Goal: Information Seeking & Learning: Learn about a topic

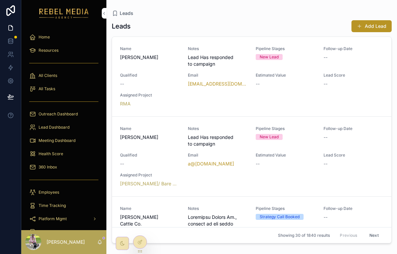
click at [81, 117] on div "Outreach Dashboard" at bounding box center [63, 114] width 69 height 11
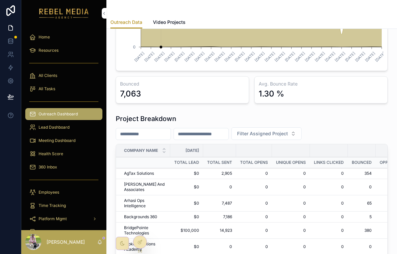
scroll to position [204, 0]
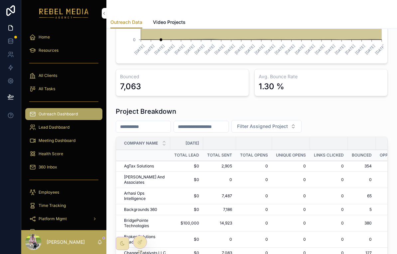
click at [63, 146] on link "Meeting Dashboard" at bounding box center [63, 141] width 77 height 12
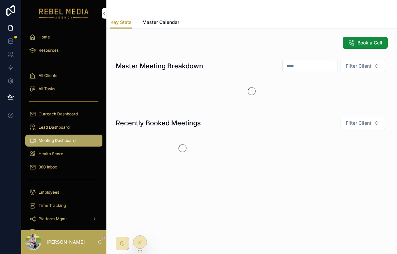
click at [63, 146] on link "Meeting Dashboard" at bounding box center [63, 141] width 77 height 12
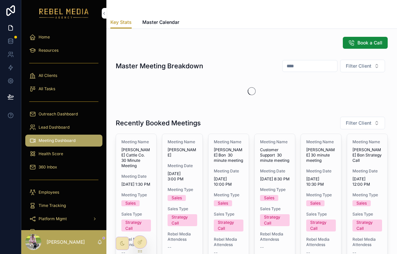
click at [68, 164] on div "360 Inbox" at bounding box center [63, 167] width 69 height 11
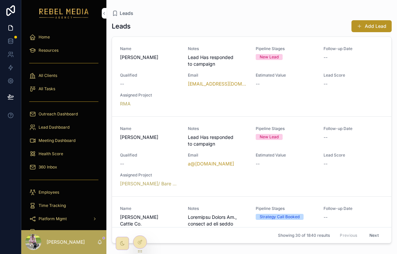
click at [159, 82] on div "--" at bounding box center [150, 84] width 60 height 7
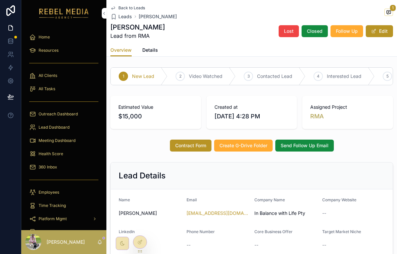
click at [382, 12] on div "Back to Leads Leads [PERSON_NAME] 1" at bounding box center [251, 12] width 282 height 15
click at [389, 12] on icon "scrollable content" at bounding box center [388, 12] width 2 height 0
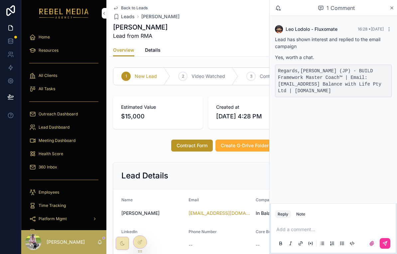
click at [362, 77] on pre "Regards,[PERSON_NAME] (JP) - BUILD Framework Master Coach™ | Email: [EMAIL_ADDR…" at bounding box center [333, 81] width 117 height 33
click at [393, 9] on icon "scrollable content" at bounding box center [391, 7] width 5 height 5
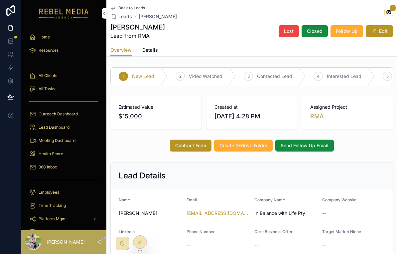
click at [157, 53] on span "Details" at bounding box center [150, 50] width 16 height 7
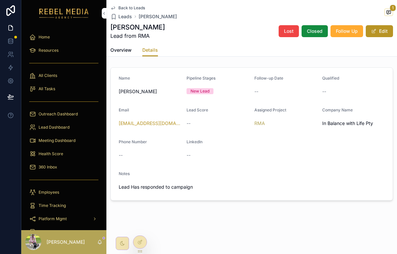
click at [126, 51] on span "Overview" at bounding box center [120, 50] width 21 height 7
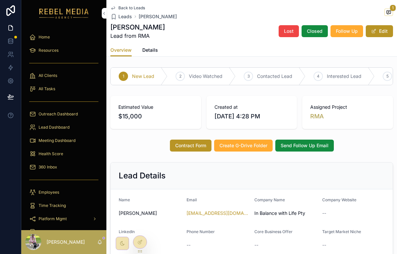
click at [153, 49] on span "Details" at bounding box center [150, 50] width 16 height 7
